Goal: Navigation & Orientation: Understand site structure

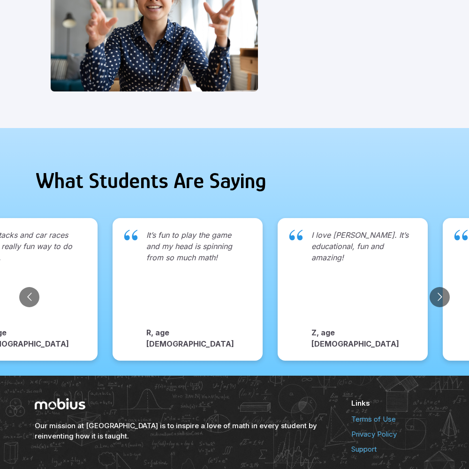
scroll to position [963, 0]
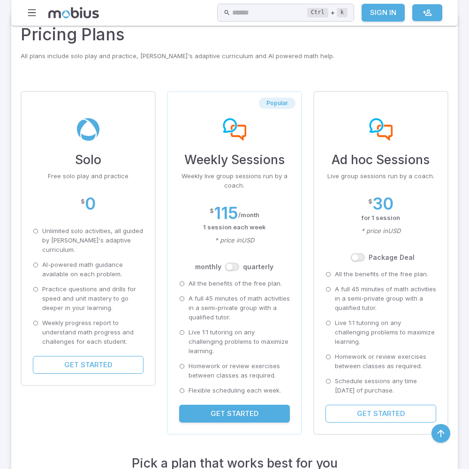
scroll to position [719, 0]
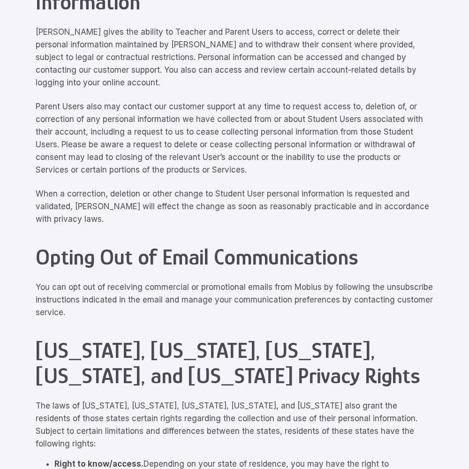
scroll to position [4217, 0]
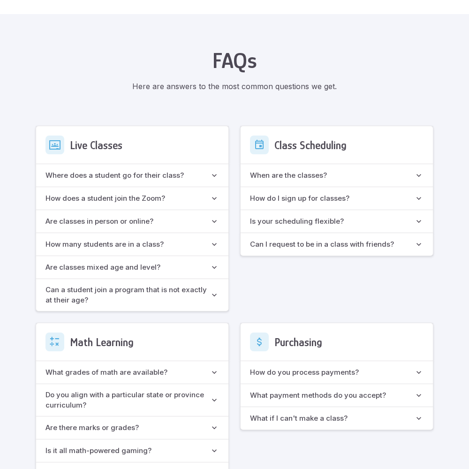
scroll to position [832, 0]
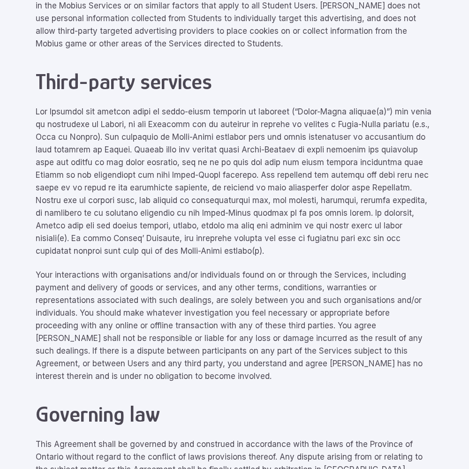
scroll to position [4217, 0]
